Goal: Transaction & Acquisition: Purchase product/service

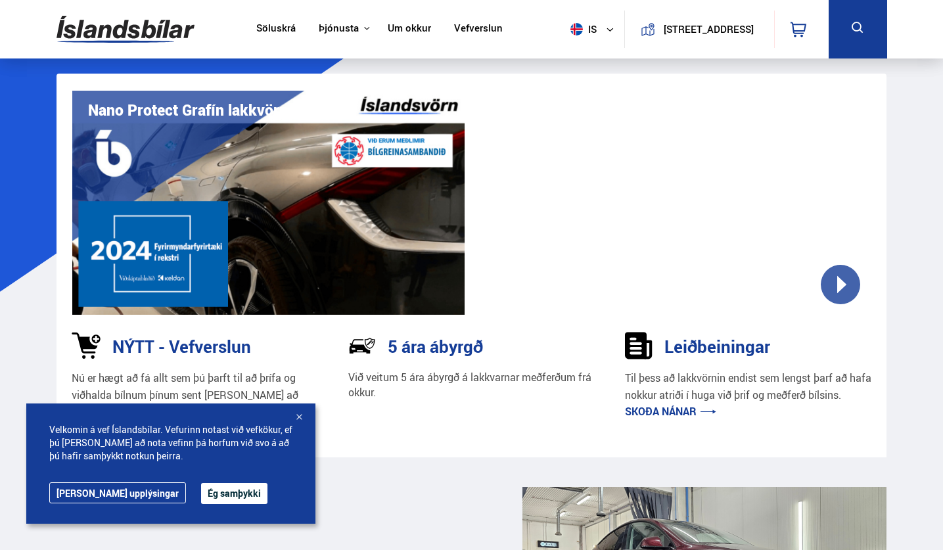
click at [840, 294] on div at bounding box center [674, 203] width 393 height 224
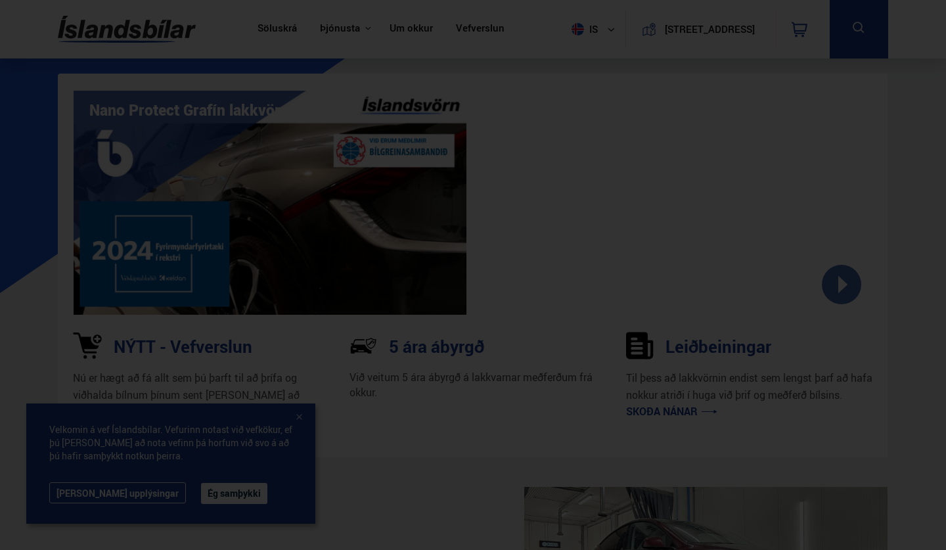
click at [912, 186] on div at bounding box center [473, 275] width 946 height 550
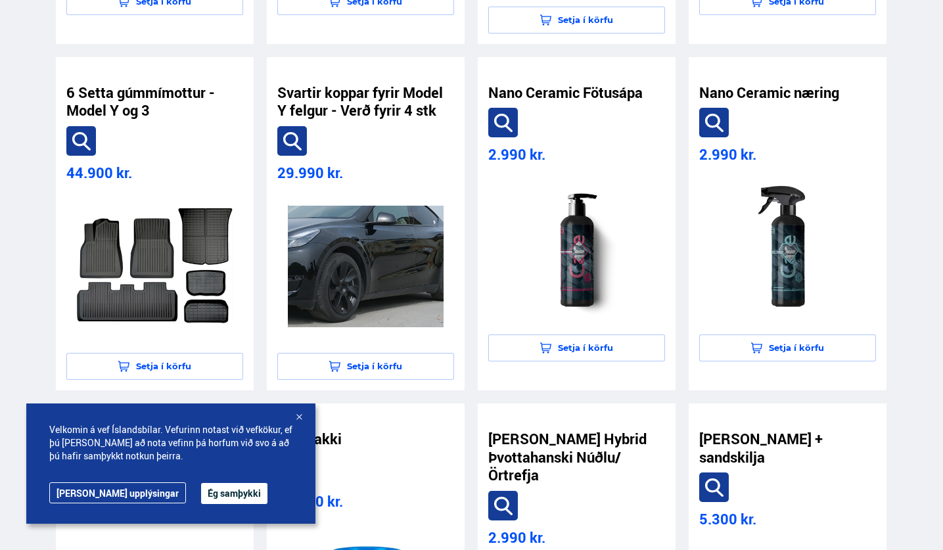
scroll to position [3076, 0]
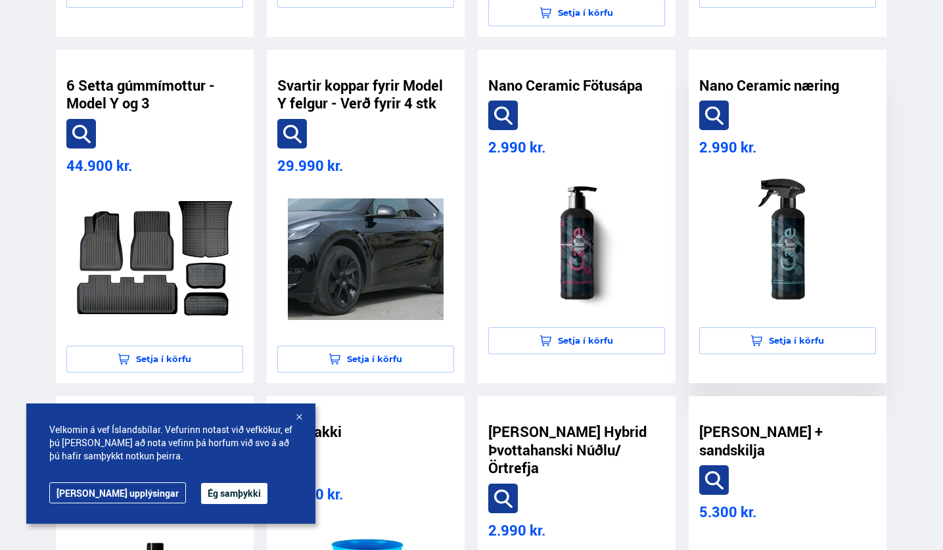
click at [795, 214] on img at bounding box center [788, 241] width 156 height 138
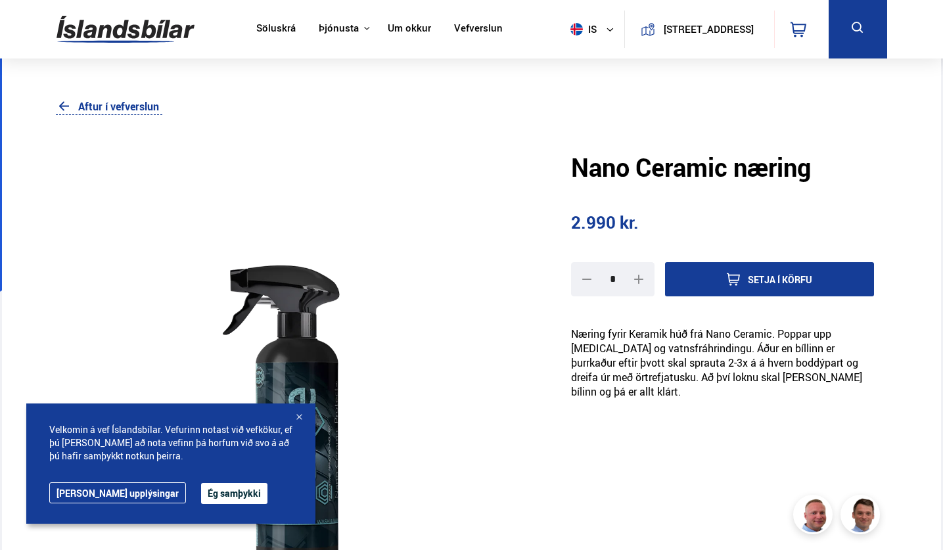
click at [465, 30] on link "Vefverslun" at bounding box center [478, 29] width 49 height 14
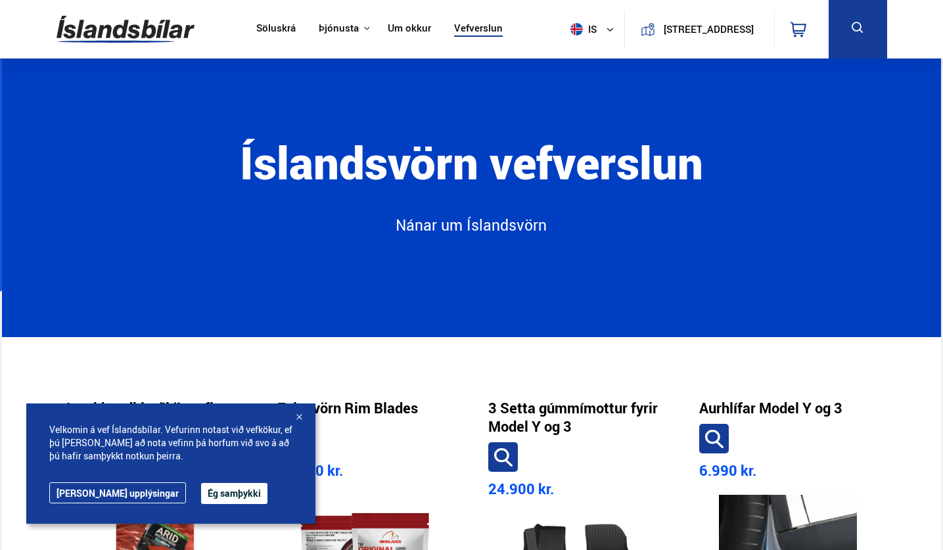
click at [298, 419] on div at bounding box center [298, 417] width 13 height 13
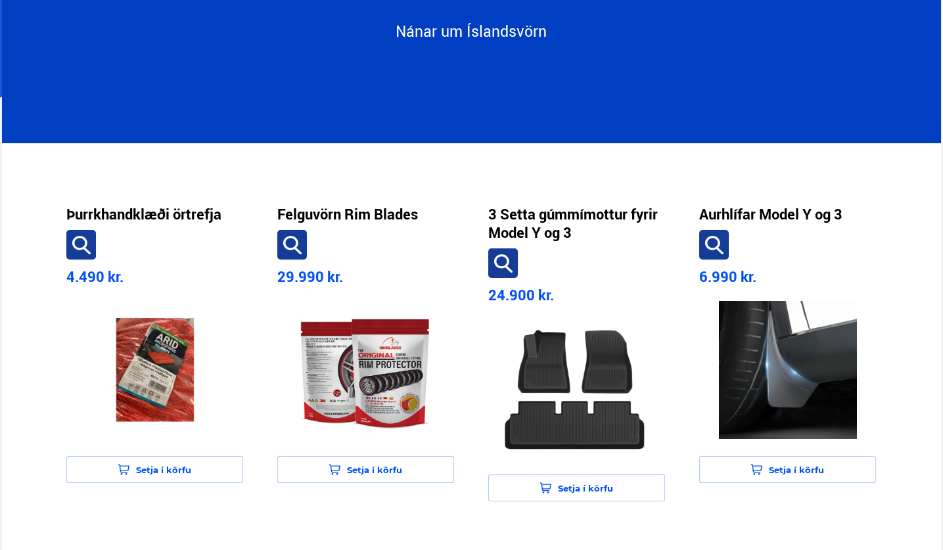
scroll to position [197, 0]
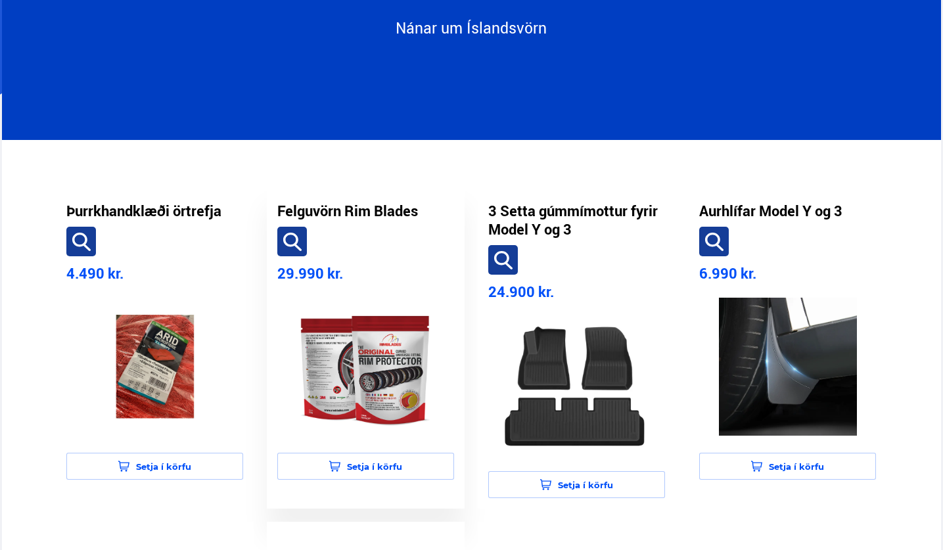
click at [363, 382] on img at bounding box center [366, 367] width 156 height 138
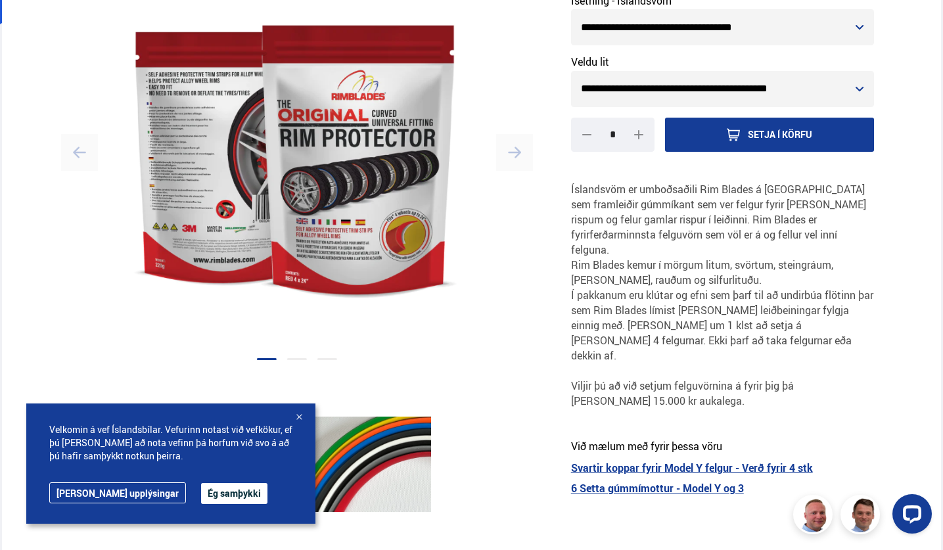
scroll to position [260, 0]
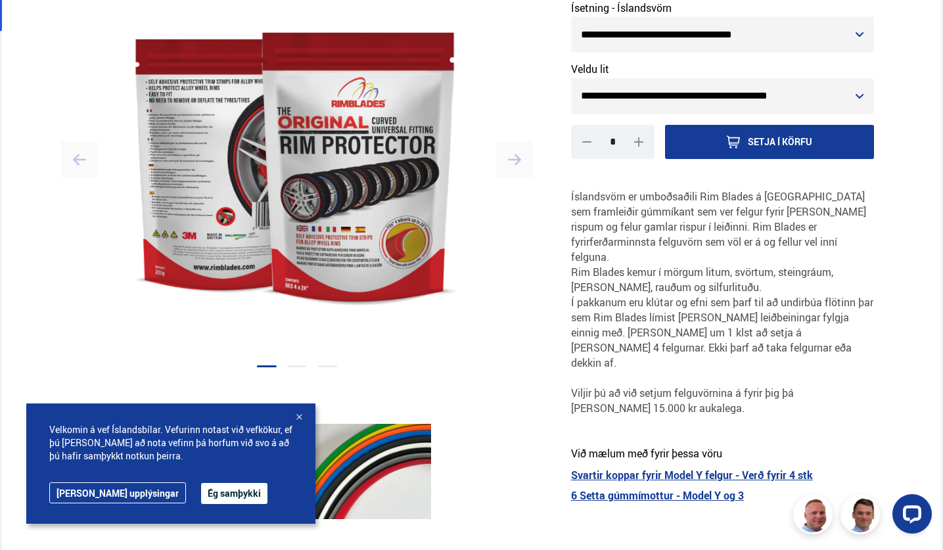
click at [333, 221] on img at bounding box center [297, 160] width 446 height 342
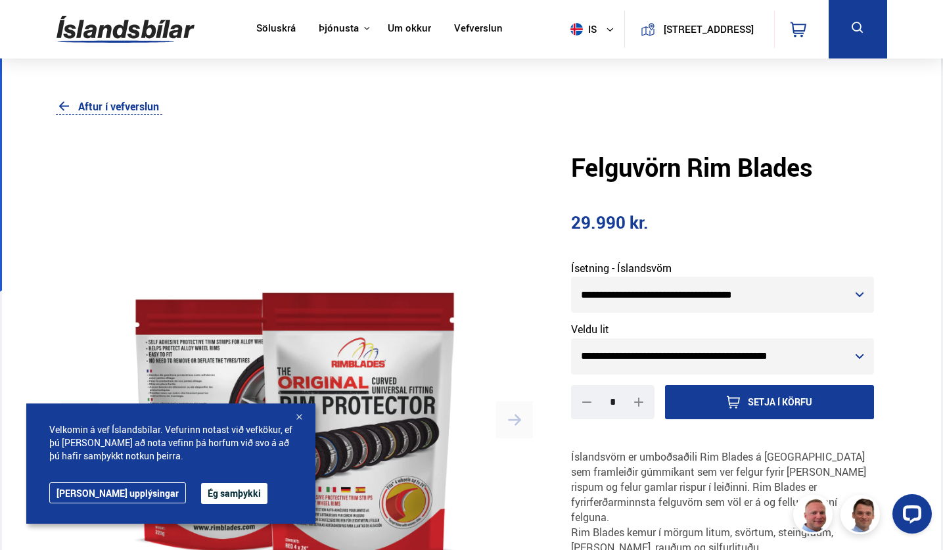
scroll to position [0, 0]
